Goal: Find specific page/section: Find specific page/section

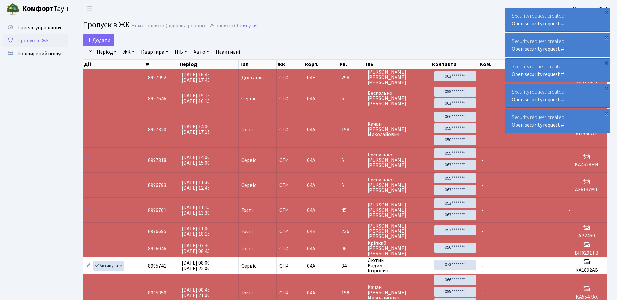
select select "25"
click at [50, 51] on span "Розширений пошук" at bounding box center [40, 53] width 46 height 7
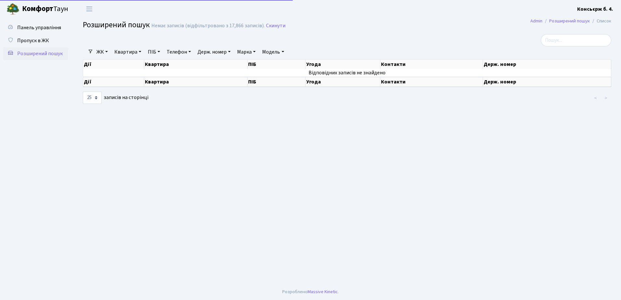
select select "25"
click at [42, 39] on span "Пропуск в ЖК" at bounding box center [33, 40] width 32 height 7
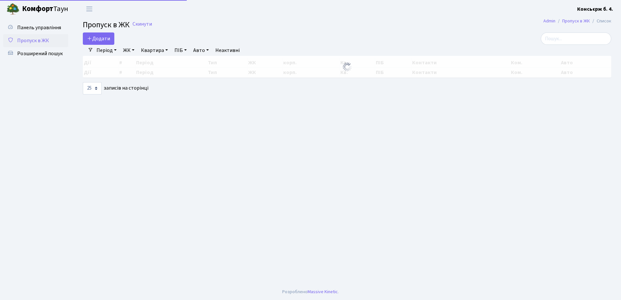
select select "25"
